Goal: Task Accomplishment & Management: Manage account settings

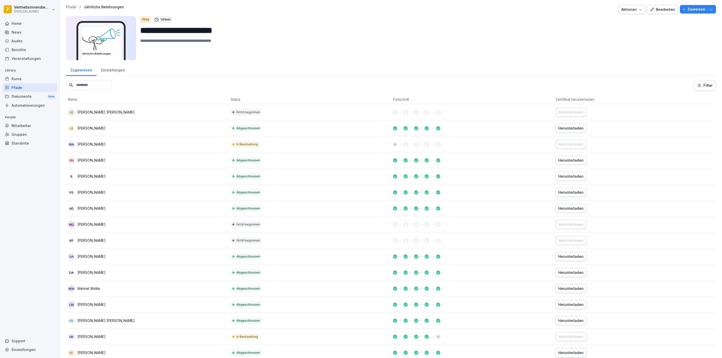
click at [27, 125] on div "Mitarbeiter" at bounding box center [30, 125] width 55 height 9
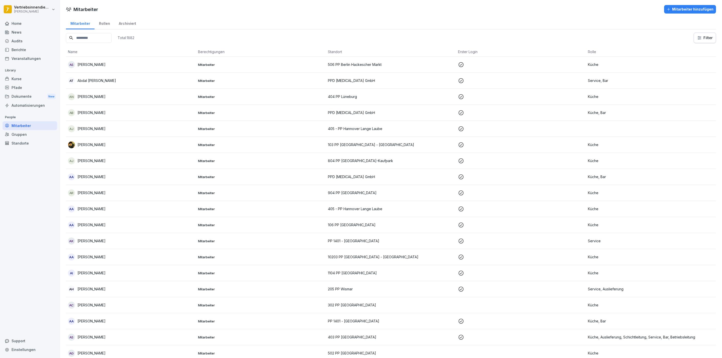
click at [98, 36] on input at bounding box center [89, 38] width 46 height 10
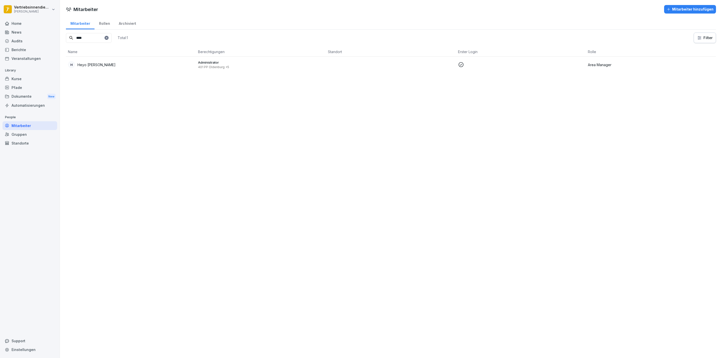
type input "****"
click at [99, 71] on td "H Heyo Janßen" at bounding box center [131, 65] width 130 height 16
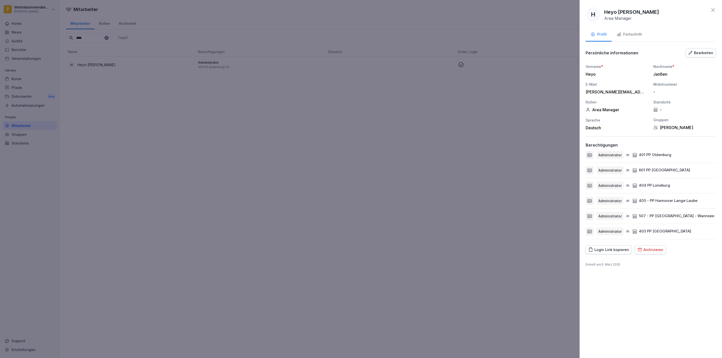
click at [708, 49] on button "Bearbeiten" at bounding box center [701, 52] width 30 height 9
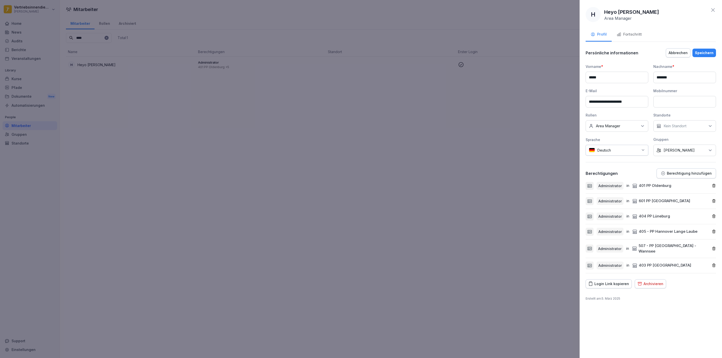
click at [633, 130] on div "Keine Rollen Area Manager" at bounding box center [617, 126] width 63 height 12
click at [609, 173] on label "Onboarding" at bounding box center [606, 171] width 20 height 5
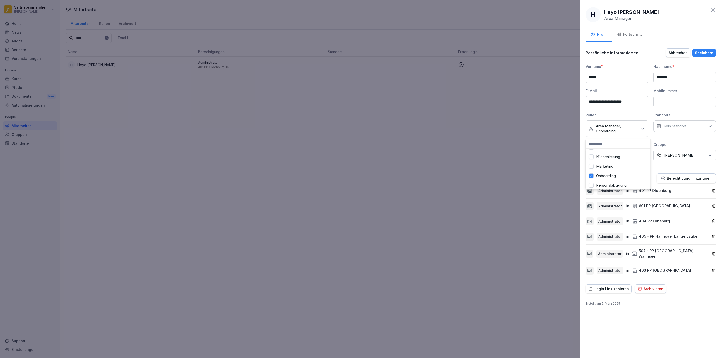
click at [698, 51] on div "Speichern" at bounding box center [704, 53] width 19 height 6
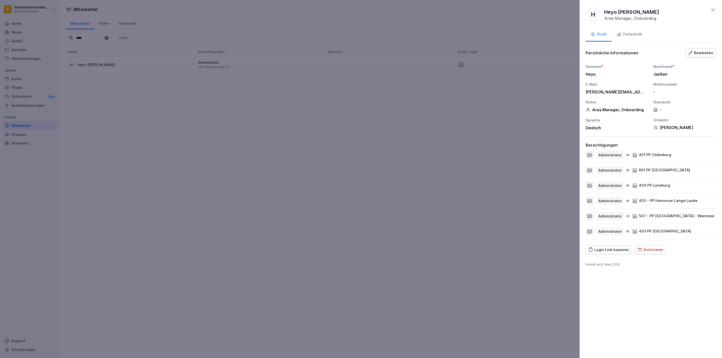
click at [479, 134] on div at bounding box center [361, 179] width 722 height 358
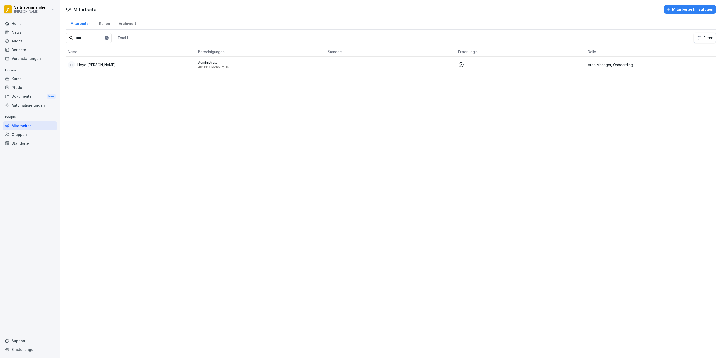
click at [668, 7] on div "Mitarbeiter hinzufügen" at bounding box center [690, 10] width 47 height 6
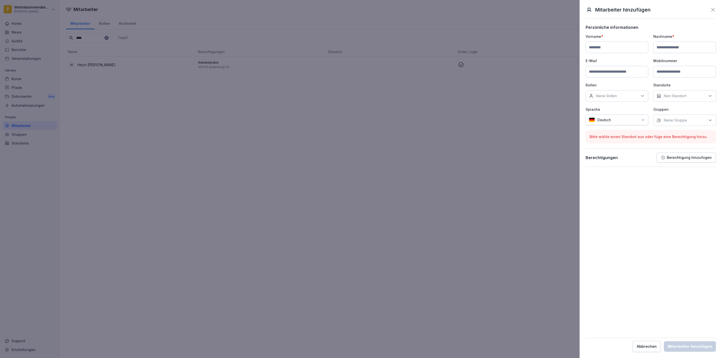
click at [629, 91] on div "Keine Rollen" at bounding box center [617, 96] width 63 height 12
type input "**"
click at [616, 138] on label "Onboarding" at bounding box center [606, 139] width 20 height 5
click at [610, 193] on form "Persönliche informationen Vorname * Nachname * E-Mail Mobilnummer Rollen Keine …" at bounding box center [651, 189] width 130 height 328
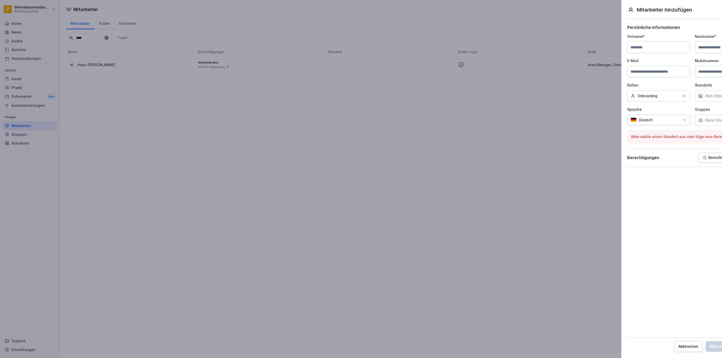
click at [552, 106] on div at bounding box center [361, 179] width 722 height 358
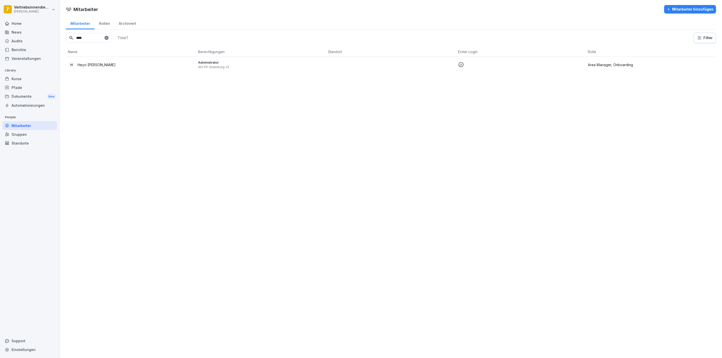
click at [24, 89] on div "Pfade" at bounding box center [30, 87] width 55 height 9
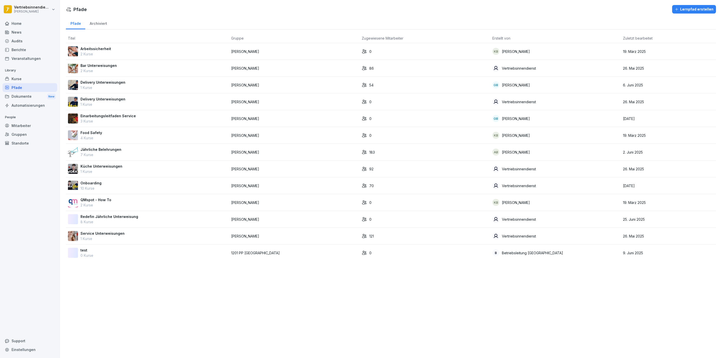
click at [97, 188] on p "10 Kurse" at bounding box center [91, 188] width 21 height 5
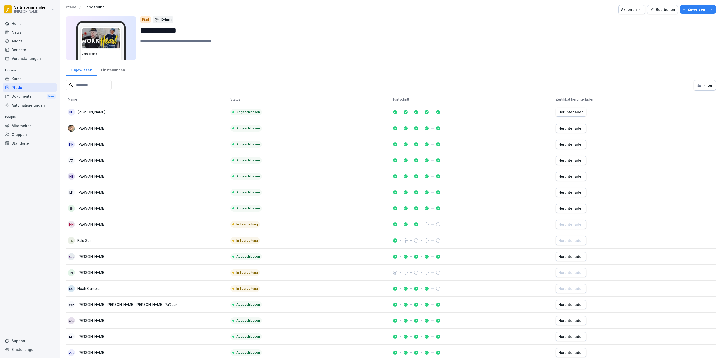
click at [28, 77] on div "Kurse" at bounding box center [30, 78] width 55 height 9
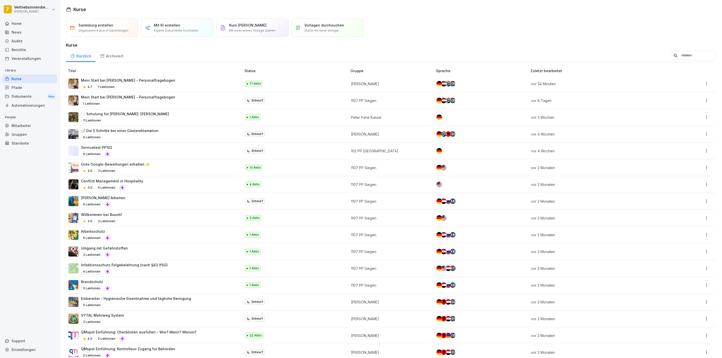
click at [32, 126] on div "Mitarbeiter" at bounding box center [30, 125] width 55 height 9
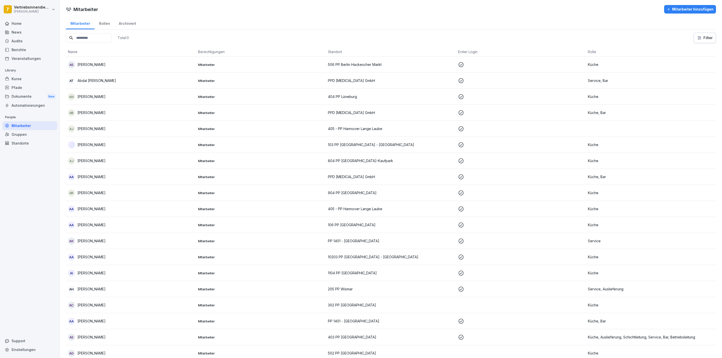
click at [21, 77] on div "Kurse" at bounding box center [30, 78] width 55 height 9
click at [12, 76] on div "Kurse" at bounding box center [30, 78] width 55 height 9
click at [20, 81] on div "Kurse" at bounding box center [30, 78] width 55 height 9
click at [16, 76] on div "Kurse" at bounding box center [30, 78] width 55 height 9
click at [26, 142] on div "Standorte" at bounding box center [30, 143] width 55 height 9
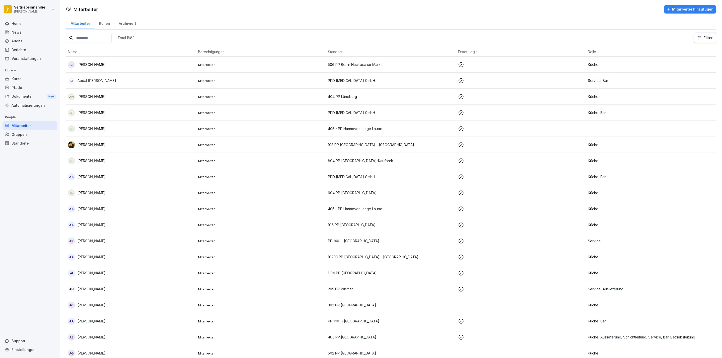
click at [19, 73] on p "Library" at bounding box center [30, 70] width 55 height 8
click at [18, 79] on div "Kurse" at bounding box center [30, 78] width 55 height 9
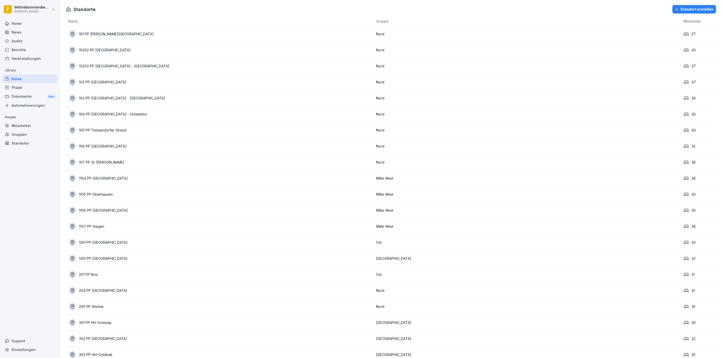
click at [30, 81] on div "Kurse" at bounding box center [30, 78] width 55 height 9
click at [32, 77] on div "Kurse" at bounding box center [30, 78] width 55 height 9
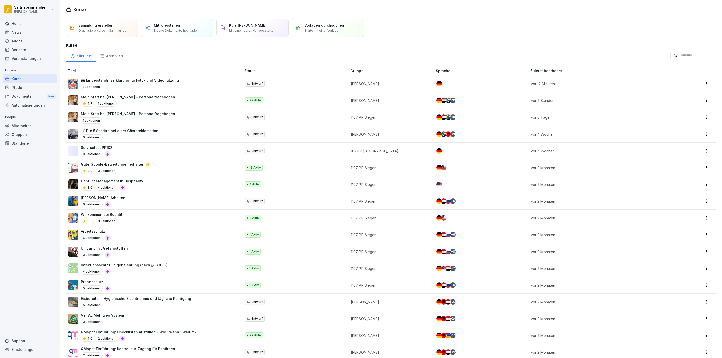
click at [116, 97] on p "Mein Start bei [PERSON_NAME] - Personalfragebogen" at bounding box center [128, 97] width 94 height 5
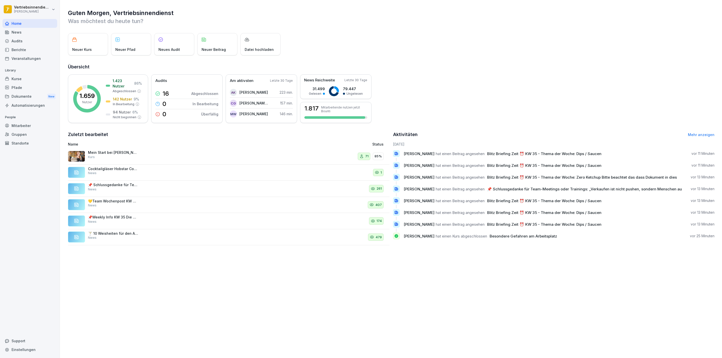
click at [14, 81] on div "Kurse" at bounding box center [30, 78] width 55 height 9
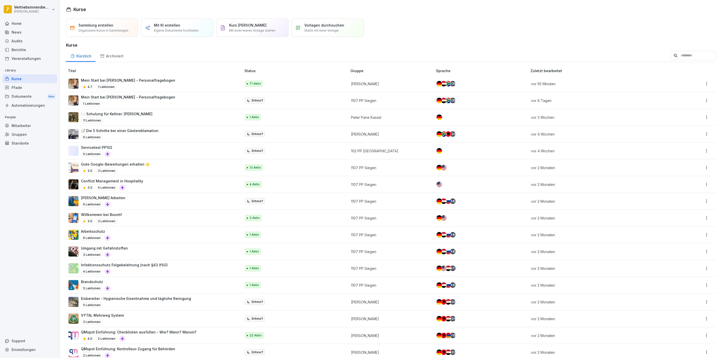
click at [112, 82] on p "Mein Start bei [PERSON_NAME] - Personalfragebogen" at bounding box center [128, 80] width 94 height 5
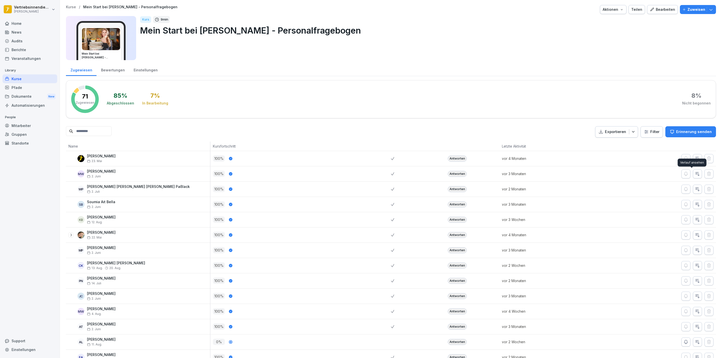
click at [450, 235] on div "Antworten" at bounding box center [457, 235] width 19 height 6
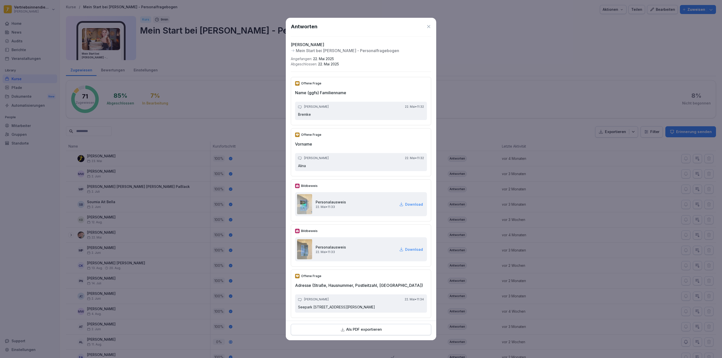
click at [384, 331] on div "Als PDF exportieren" at bounding box center [361, 330] width 132 height 6
click at [506, 49] on div at bounding box center [361, 179] width 722 height 358
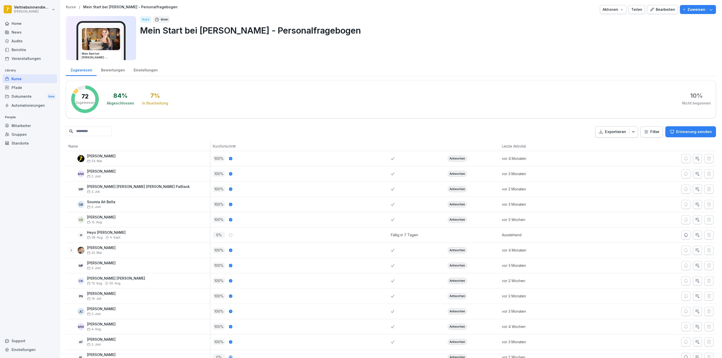
click at [454, 253] on div "Antworten" at bounding box center [457, 251] width 19 height 6
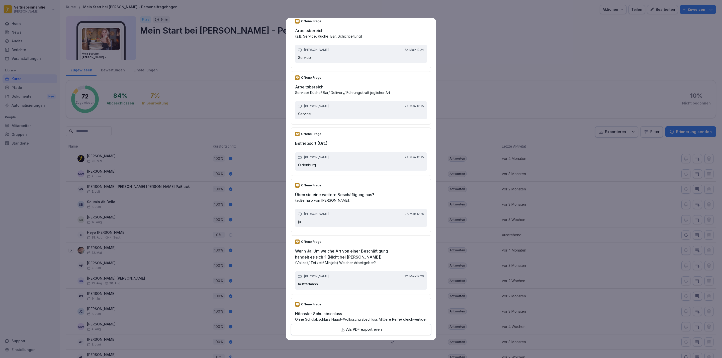
scroll to position [1186, 0]
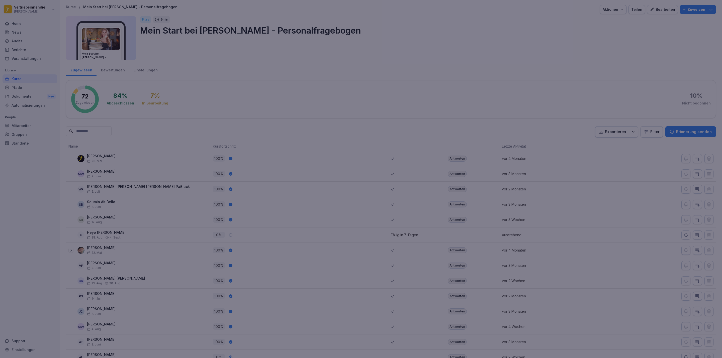
click at [470, 307] on div at bounding box center [361, 179] width 722 height 358
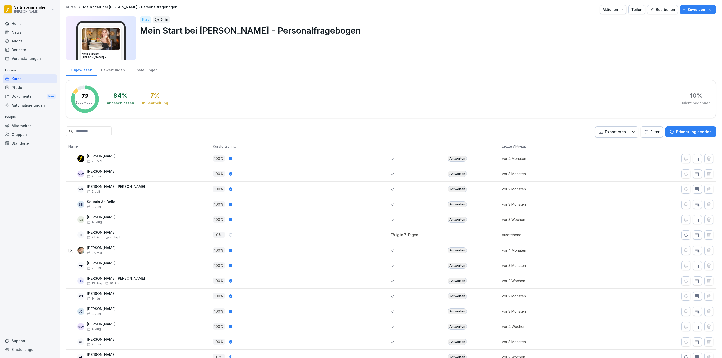
click at [650, 8] on icon "button" at bounding box center [652, 9] width 5 height 5
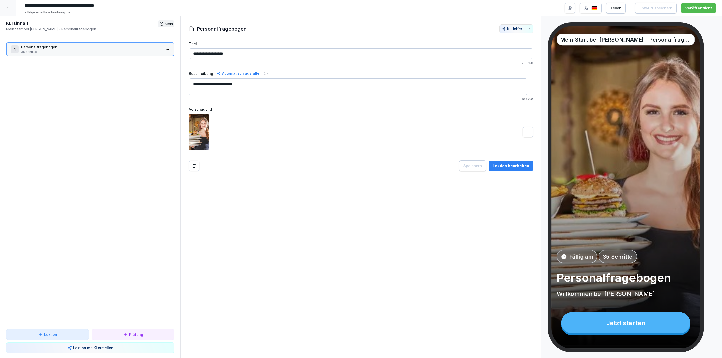
click at [516, 171] on button "Lektion bearbeiten" at bounding box center [511, 166] width 45 height 11
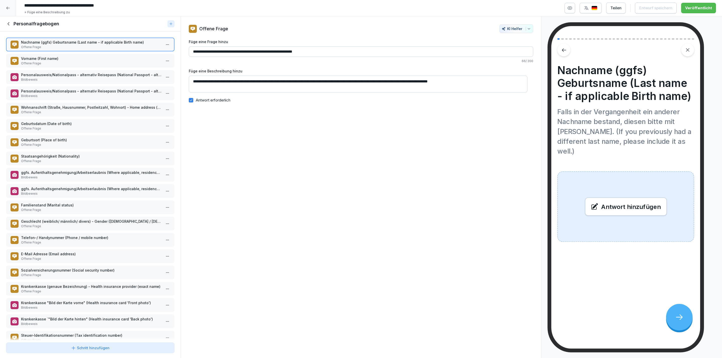
click at [62, 63] on p "Offene Frage" at bounding box center [91, 63] width 140 height 5
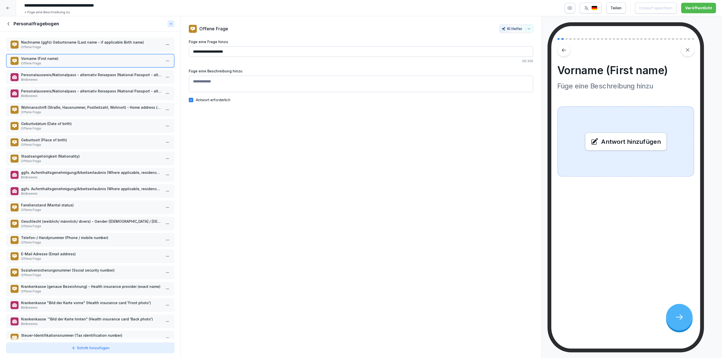
click at [66, 74] on p "Personalausweis/Nationalpass - alternativ Reisepass (National Passport - altern…" at bounding box center [91, 74] width 140 height 5
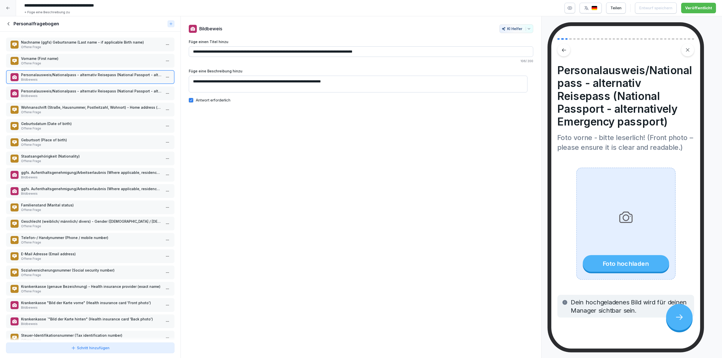
click at [80, 114] on p "Offene Frage" at bounding box center [91, 112] width 140 height 5
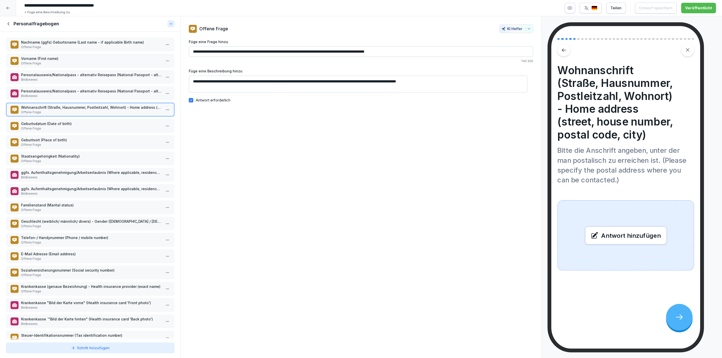
click at [88, 177] on p "Bildbeweis" at bounding box center [91, 177] width 140 height 5
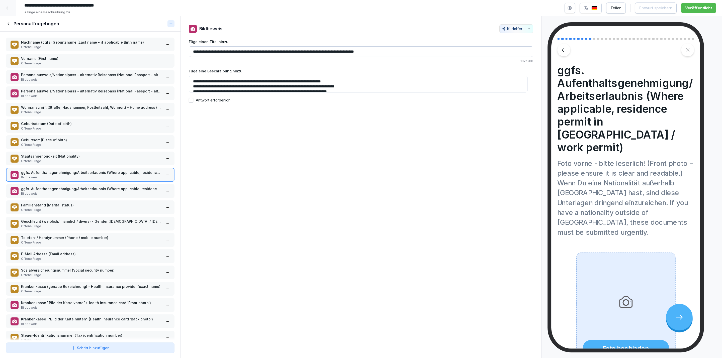
click at [91, 195] on div "ggfs. Aufenthaltsgenehmigung/Arbeitserlaubnis (Where applicable, residence perm…" at bounding box center [90, 191] width 169 height 14
click at [98, 219] on p "Geschlecht (weiblich/ männlich/ divers) - Gender ([DEMOGRAPHIC_DATA] / [DEMOGRA…" at bounding box center [91, 221] width 140 height 5
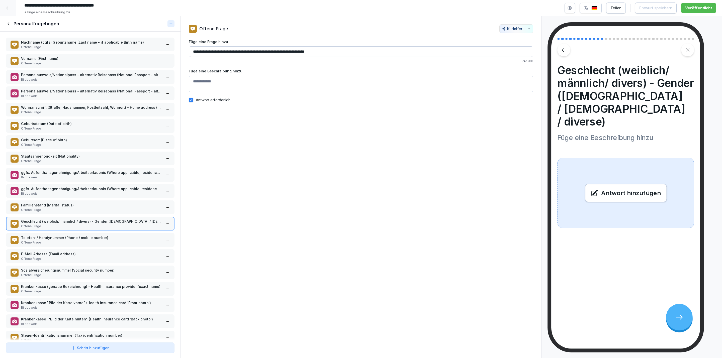
drag, startPoint x: 98, startPoint y: 282, endPoint x: 96, endPoint y: 286, distance: 4.3
click at [96, 284] on p "Krankenkasse (genaue Bezeichnung) - Health insurance provider (exact name)" at bounding box center [91, 286] width 140 height 5
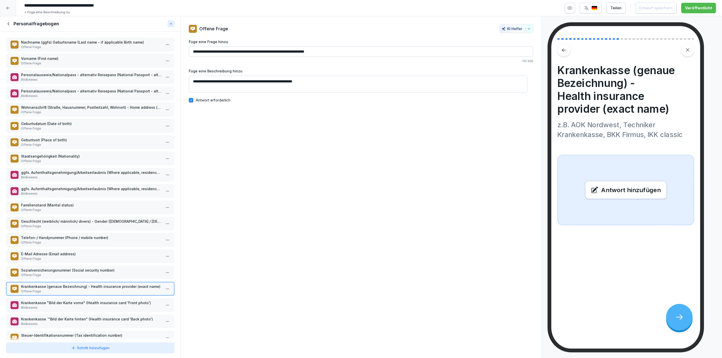
click at [98, 300] on p "Krankenkasse "Bild der Karte vorne" (Health insurance card 'Front photo')" at bounding box center [91, 302] width 140 height 5
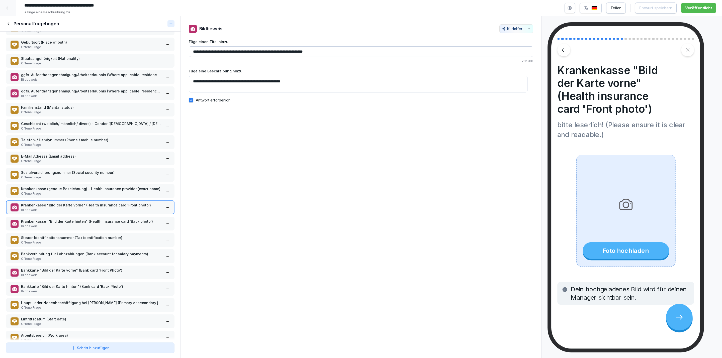
scroll to position [113, 0]
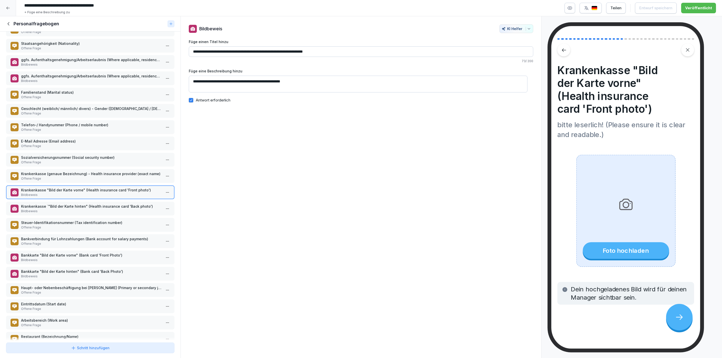
click at [97, 277] on div "Nachname (ggfs) Geburtsname (Last name - if applicable Birth name) Offene Frage…" at bounding box center [90, 186] width 181 height 309
click at [96, 285] on p "Haupt- oder Nebenbeschäftigung bei [PERSON_NAME] (Primary or secondary job at […" at bounding box center [91, 287] width 140 height 5
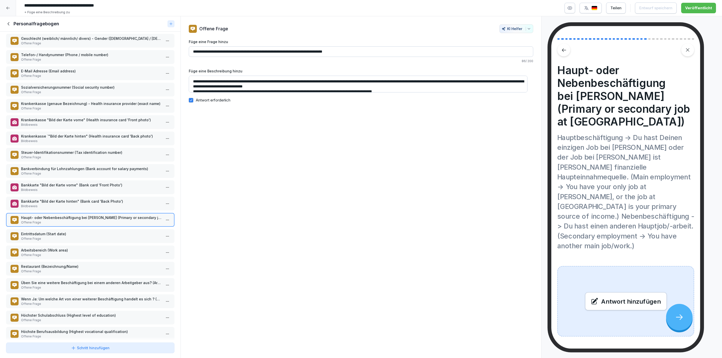
scroll to position [188, 0]
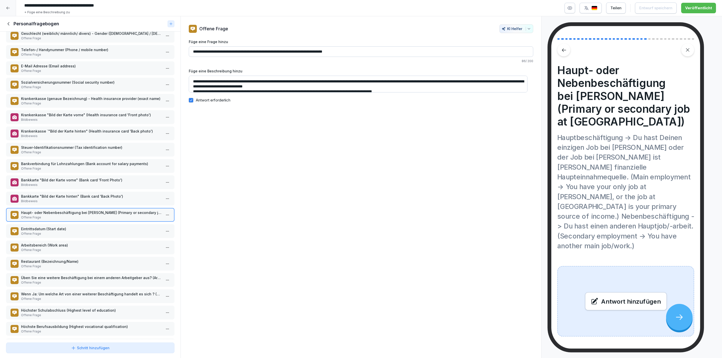
click at [77, 249] on div "Nachname (ggfs) Geburtsname (Last name - if applicable Birth name) Offene Frage…" at bounding box center [90, 186] width 181 height 309
click at [12, 3] on div at bounding box center [8, 8] width 16 height 16
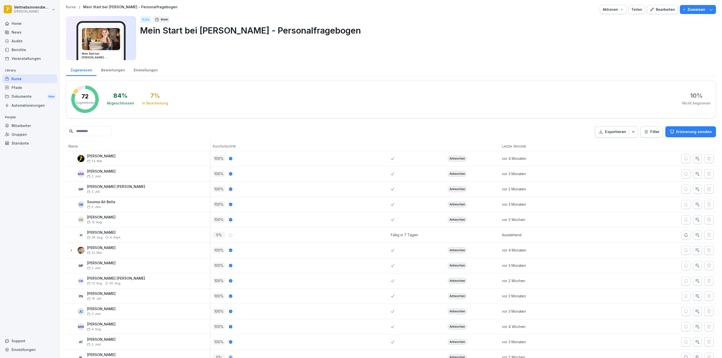
click at [659, 11] on div "Bearbeiten" at bounding box center [662, 10] width 25 height 6
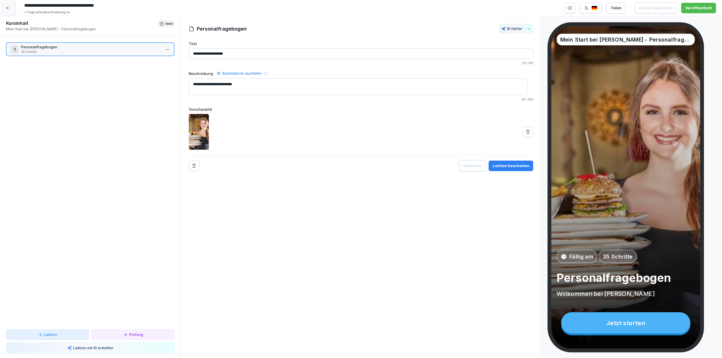
click at [13, 7] on div at bounding box center [8, 8] width 16 height 16
